Goal: Task Accomplishment & Management: Use online tool/utility

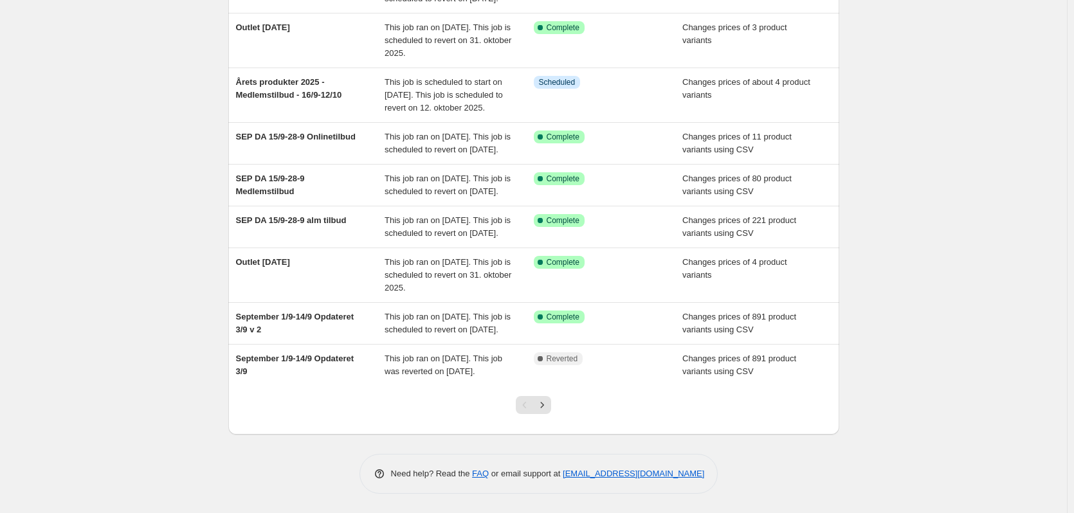
scroll to position [277, 0]
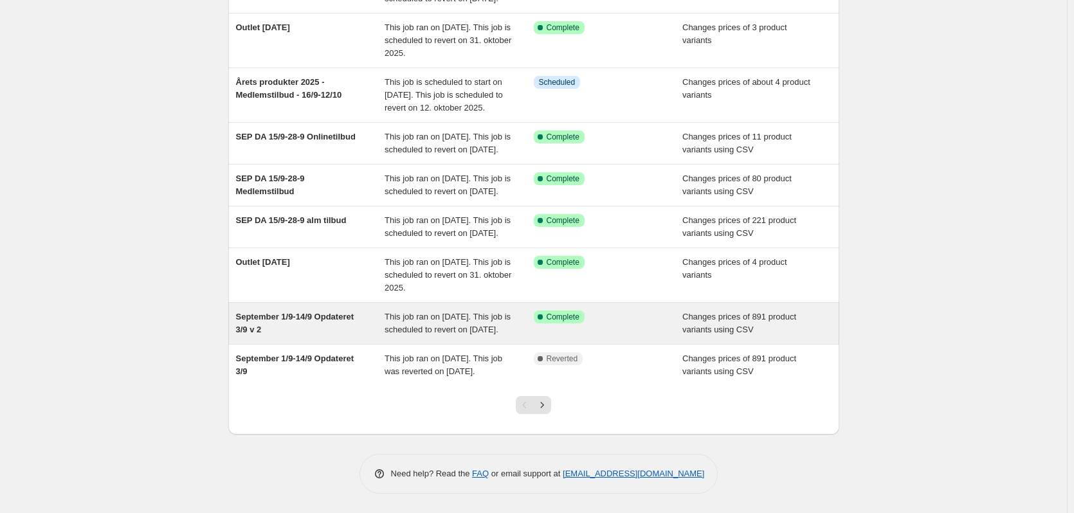
click at [344, 335] on div "September 1/9-14/9 Opdateret 3/9 v 2" at bounding box center [310, 323] width 149 height 26
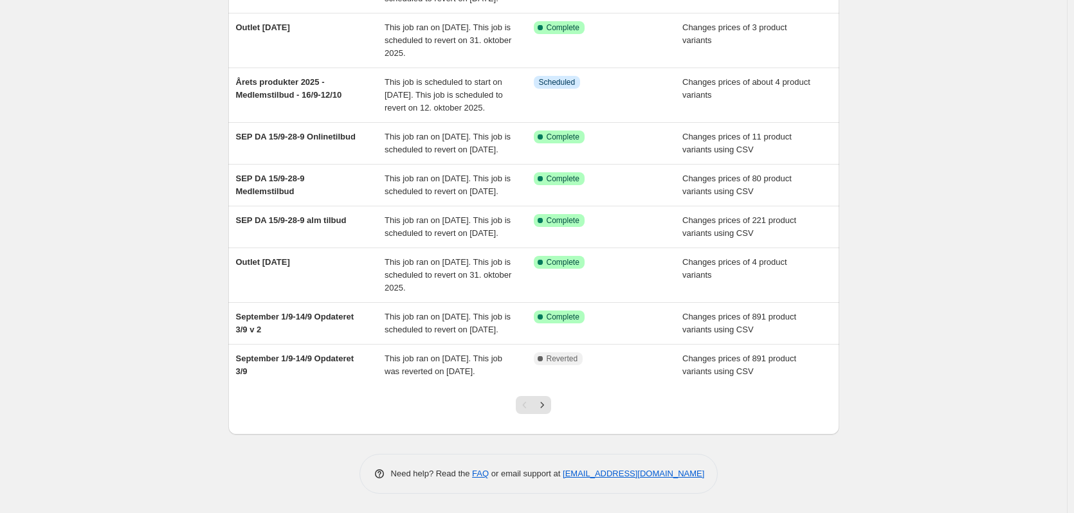
scroll to position [223, 0]
